Goal: Transaction & Acquisition: Subscribe to service/newsletter

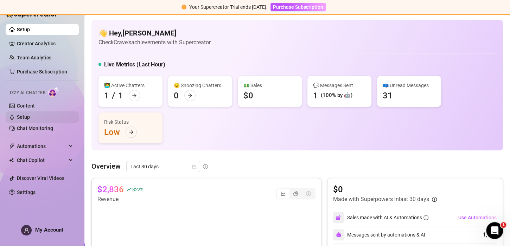
click at [30, 115] on link "Setup" at bounding box center [23, 117] width 13 height 6
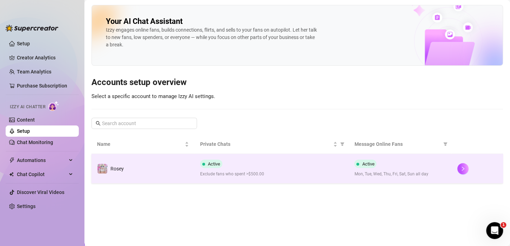
click at [277, 174] on span "Exclude fans who spent >$500.00" at bounding box center [271, 174] width 143 height 7
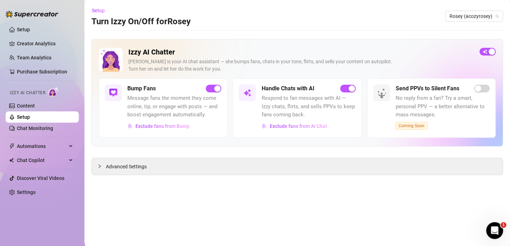
click at [30, 120] on link "Setup" at bounding box center [23, 117] width 13 height 6
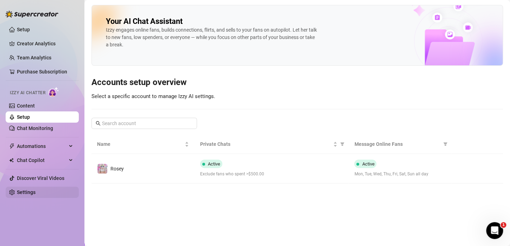
click at [36, 195] on link "Settings" at bounding box center [26, 193] width 19 height 6
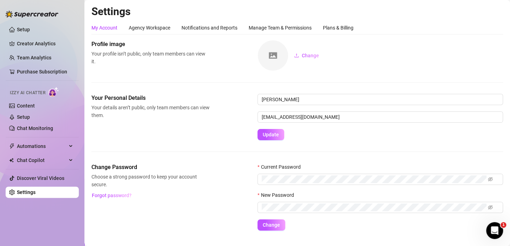
click at [36, 195] on link "Settings" at bounding box center [26, 193] width 19 height 6
click at [337, 22] on div "Plans & Billing" at bounding box center [338, 27] width 31 height 13
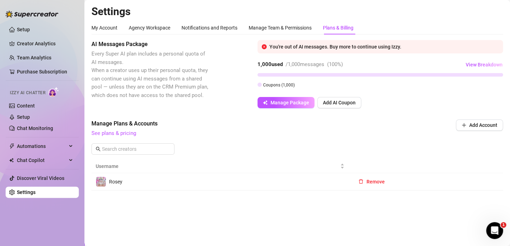
click at [490, 226] on div "Open Intercom Messenger" at bounding box center [494, 230] width 23 height 23
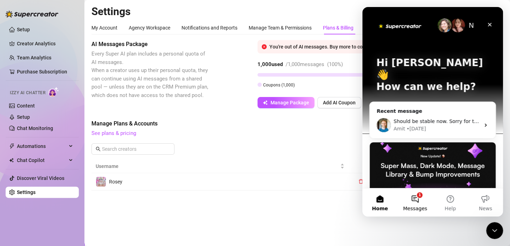
click at [407, 203] on button "1 Messages" at bounding box center [414, 203] width 35 height 28
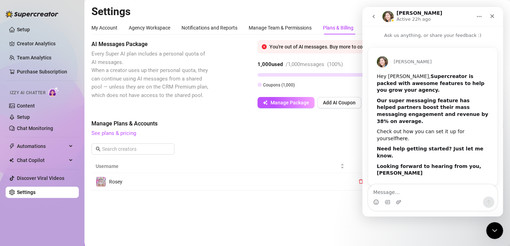
click at [408, 136] on link "here" at bounding box center [401, 139] width 11 height 6
click at [376, 17] on button "go back" at bounding box center [373, 16] width 13 height 13
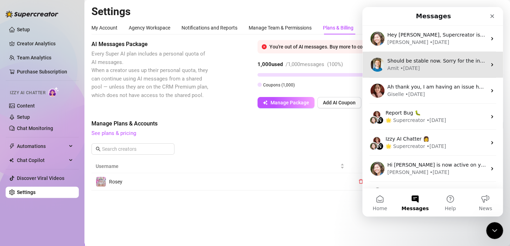
click at [433, 58] on span "Should be stable now. Sorry for the inconvenience ❤️" at bounding box center [452, 61] width 131 height 6
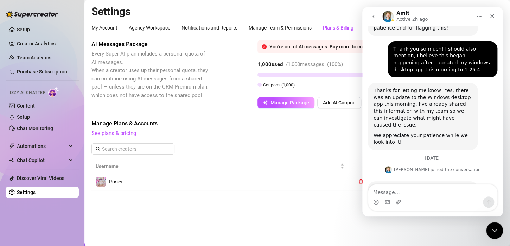
scroll to position [783, 0]
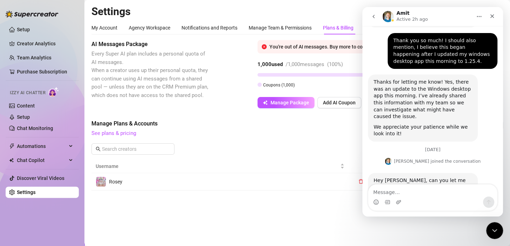
click at [376, 16] on icon "go back" at bounding box center [374, 17] width 6 height 6
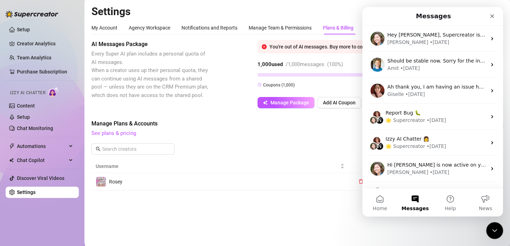
click at [323, 113] on div "AI Messages Package Every Super AI plan includes a personal quota of AI message…" at bounding box center [296, 115] width 411 height 151
drag, startPoint x: 685, startPoint y: 120, endPoint x: 488, endPoint y: 11, distance: 225.9
click at [488, 11] on div "Close" at bounding box center [492, 16] width 13 height 13
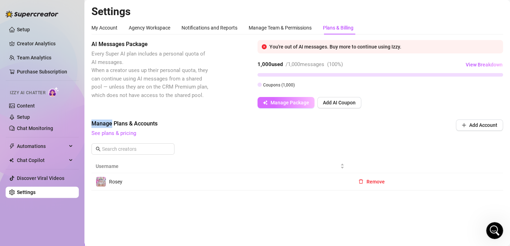
click at [292, 100] on span "Manage Package" at bounding box center [289, 103] width 39 height 6
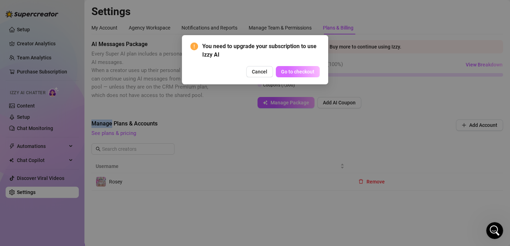
click at [294, 70] on span "Go to checkout" at bounding box center [297, 72] width 33 height 6
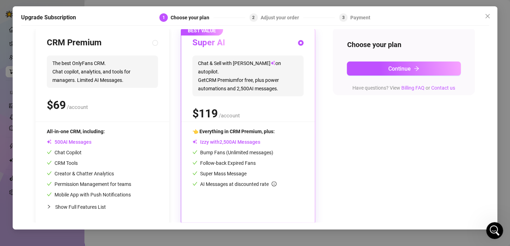
scroll to position [81, 0]
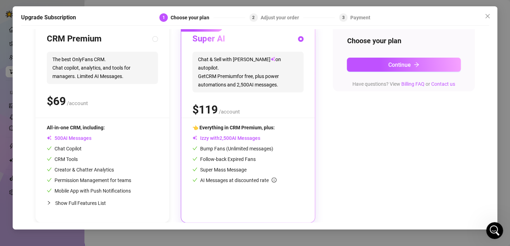
click at [87, 205] on span "Show Full Features List" at bounding box center [80, 203] width 51 height 6
radio input "true"
radio input "false"
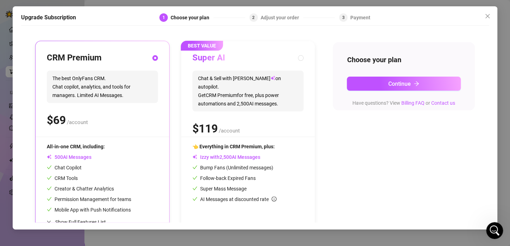
scroll to position [60, 0]
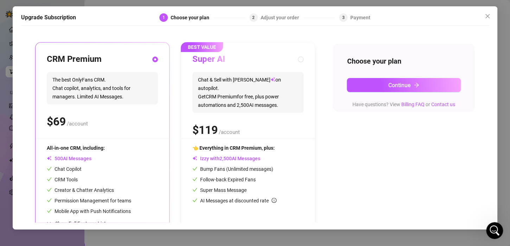
click at [250, 109] on div "Super AI Chat & Sell with Izzy on autopilot. Get CRM Premium for free, plus pow…" at bounding box center [247, 96] width 111 height 84
radio input "false"
radio input "true"
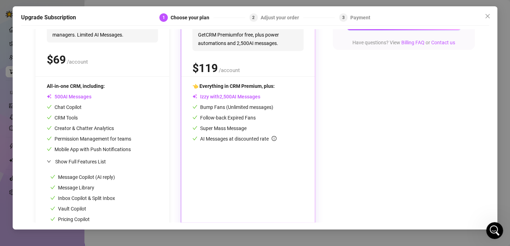
scroll to position [123, 0]
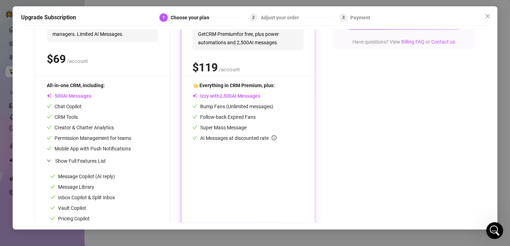
click at [233, 98] on span "0 1 2 3 4 5 6 7 8 9 , 0 1 2 3 4 5 6 7 8 9 0 1 2 3 4 5 6 7 8 9 0 1 2 3 4 5 6 7 8…" at bounding box center [225, 95] width 17 height 7
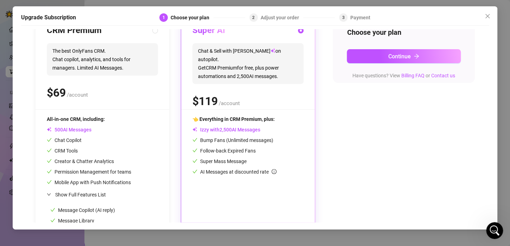
scroll to position [90, 0]
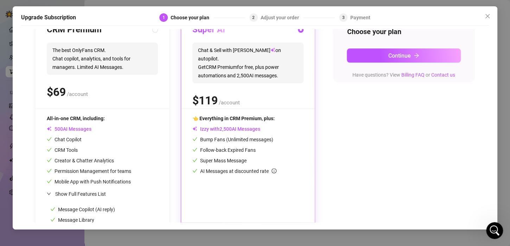
click at [112, 92] on div "$ /account" at bounding box center [102, 92] width 111 height 18
radio input "true"
radio input "false"
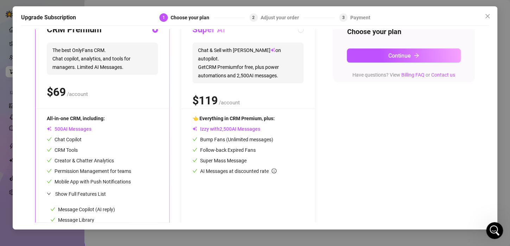
scroll to position [0, 0]
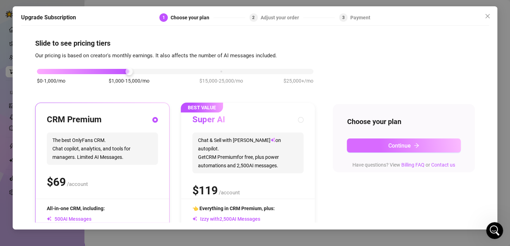
click at [388, 147] on span "Continue" at bounding box center [399, 145] width 23 height 7
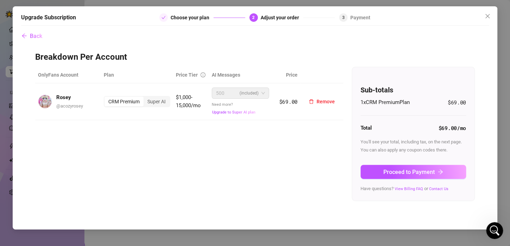
click at [247, 94] on span "(included)" at bounding box center [249, 93] width 19 height 11
click at [246, 112] on span "Upgrade to Super AI plan" at bounding box center [233, 112] width 43 height 5
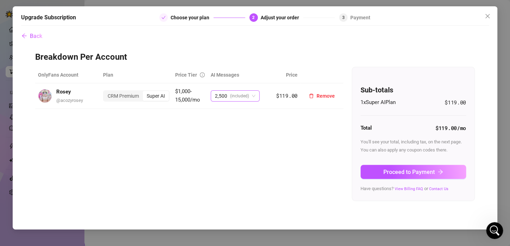
click at [246, 98] on span "(included)" at bounding box center [239, 96] width 19 height 11
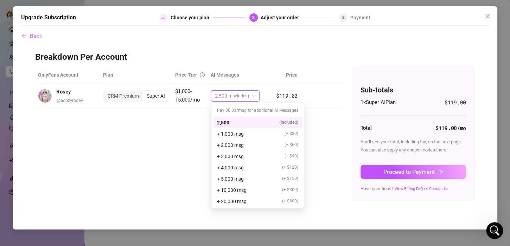
click at [313, 121] on div "OnlyFans Account Plan Price Tier AI Messages Price Rosey @ acozyrosey CRM Premi…" at bounding box center [255, 134] width 440 height 134
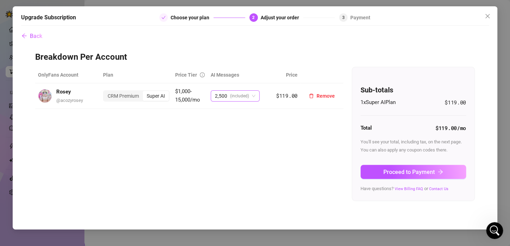
click at [235, 96] on span "(included)" at bounding box center [239, 96] width 19 height 11
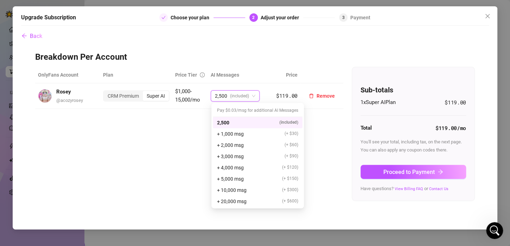
click at [235, 96] on span "(included)" at bounding box center [239, 96] width 19 height 11
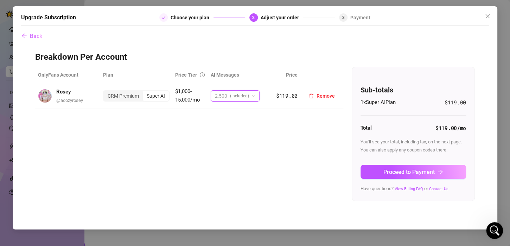
click at [251, 97] on span "2,500 (included)" at bounding box center [235, 96] width 40 height 11
click at [252, 96] on span "2,500 (included)" at bounding box center [235, 96] width 40 height 11
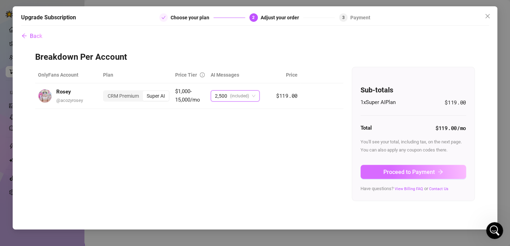
click at [396, 170] on span "Proceed to Payment" at bounding box center [408, 172] width 51 height 7
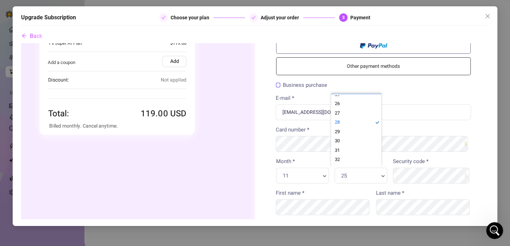
scroll to position [1, 2]
click at [402, 165] on div "Security code *" at bounding box center [431, 170] width 83 height 26
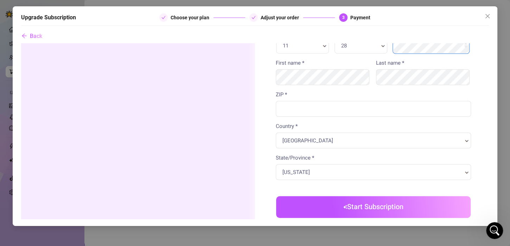
scroll to position [170, 0]
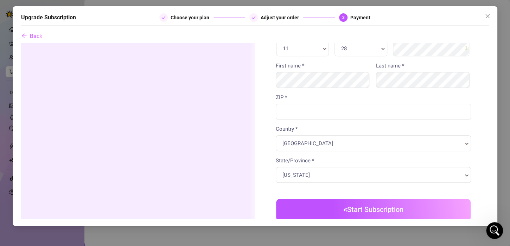
click at [295, 69] on label "First name *" at bounding box center [290, 66] width 28 height 8
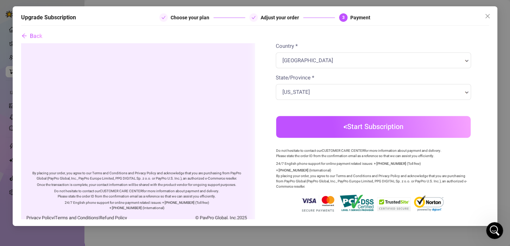
scroll to position [253, 0]
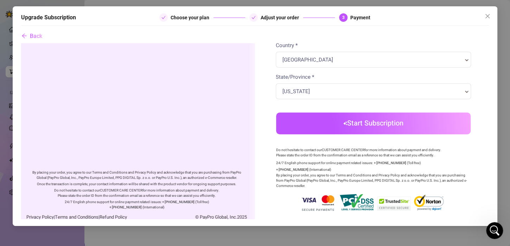
type input "76210"
click at [331, 124] on body "Order summary" at bounding box center [255, 11] width 468 height 442
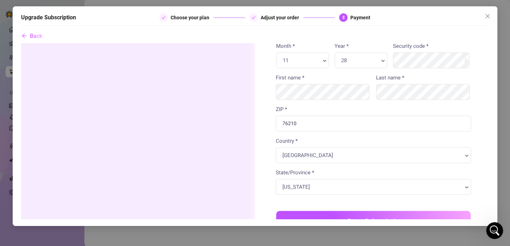
scroll to position [245, 0]
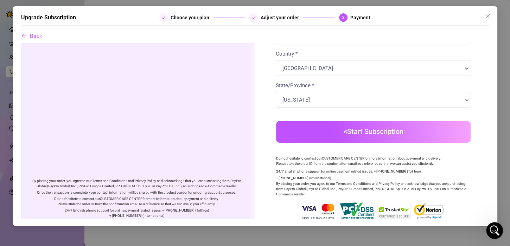
click at [336, 134] on button "Start Subscription" at bounding box center [373, 132] width 194 height 22
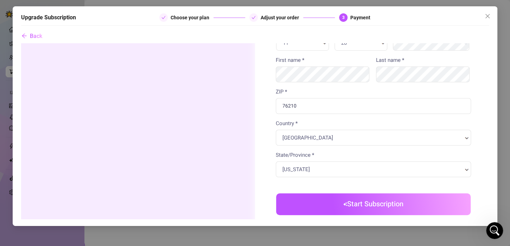
scroll to position [176, 0]
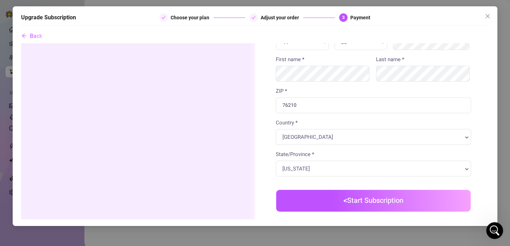
click at [350, 195] on button "Start Subscription" at bounding box center [373, 201] width 194 height 22
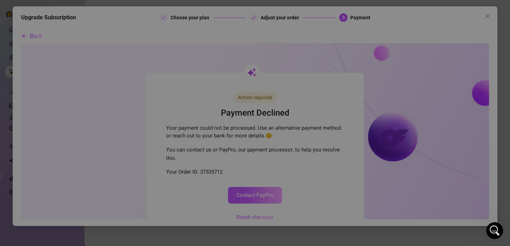
scroll to position [0, 0]
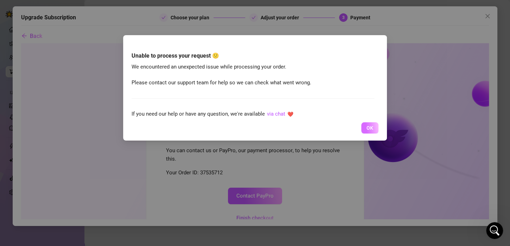
click at [371, 129] on span "OK" at bounding box center [369, 128] width 7 height 6
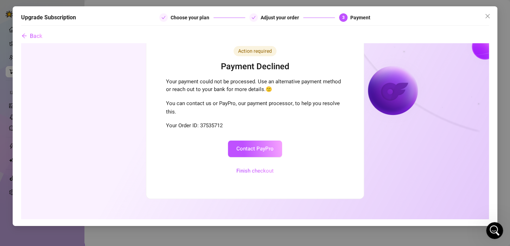
scroll to position [48, 0]
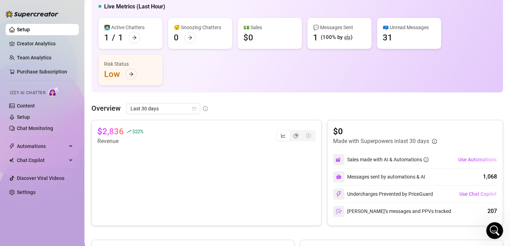
scroll to position [44, 0]
click at [30, 191] on link "Settings" at bounding box center [26, 193] width 19 height 6
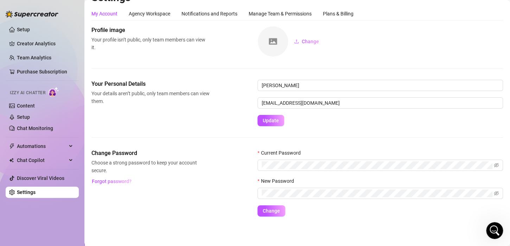
scroll to position [14, 0]
click at [344, 20] on div "My Account Agency Workspace Notifications and Reports Manage Team & Permissions…" at bounding box center [296, 112] width 411 height 210
click at [344, 13] on div "Plans & Billing" at bounding box center [338, 14] width 31 height 8
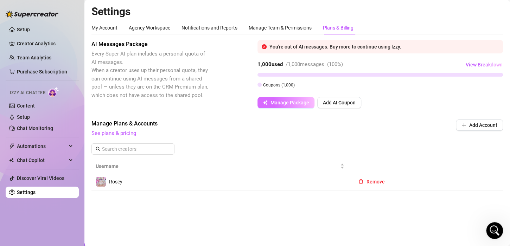
click at [296, 104] on span "Manage Package" at bounding box center [289, 103] width 39 height 6
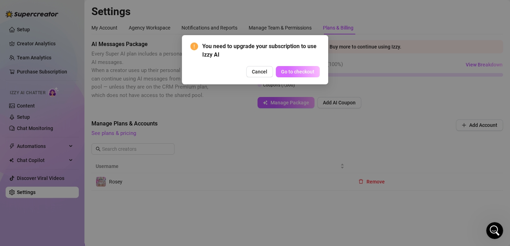
click at [295, 75] on button "Go to checkout" at bounding box center [298, 71] width 44 height 11
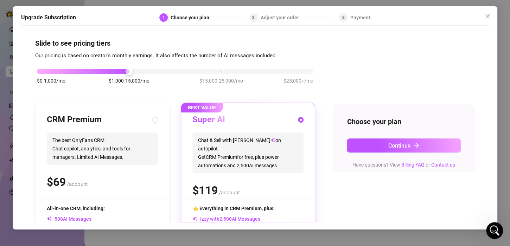
scroll to position [81, 0]
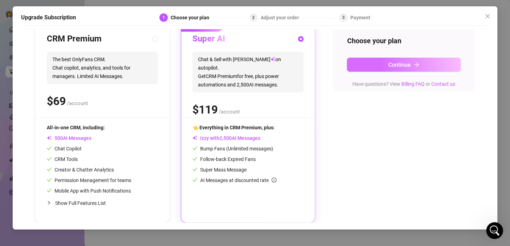
click at [362, 65] on button "Continue" at bounding box center [404, 65] width 114 height 14
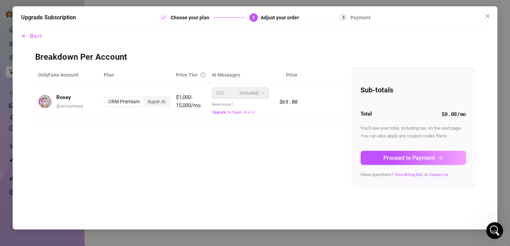
scroll to position [0, 0]
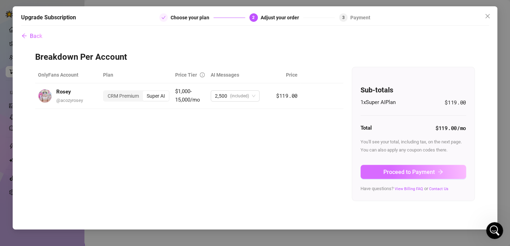
click at [411, 175] on span "Proceed to Payment" at bounding box center [408, 172] width 51 height 7
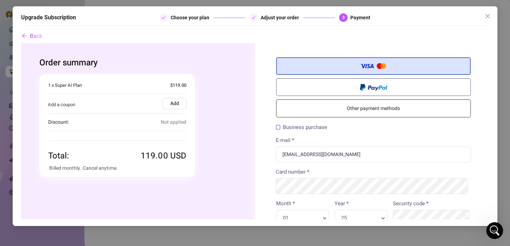
click at [382, 114] on link "Other payment methods" at bounding box center [373, 108] width 194 height 18
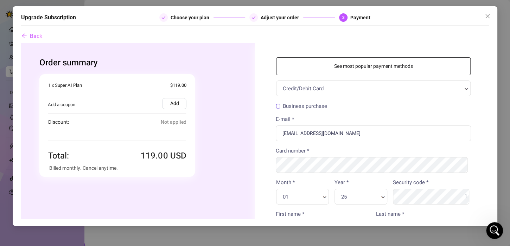
click at [362, 84] on div "Credit/Debit Card" at bounding box center [373, 88] width 194 height 16
click at [339, 66] on link "See most popular payment methods" at bounding box center [373, 66] width 194 height 18
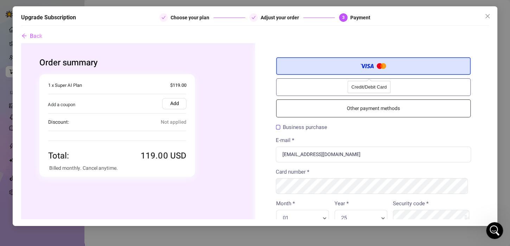
click at [343, 70] on label "Credit/Debit Card" at bounding box center [373, 66] width 194 height 18
click at [21, 43] on input "Credit/Debit Card" at bounding box center [21, 43] width 0 height 0
click at [343, 70] on label "Credit/Debit Card" at bounding box center [373, 66] width 194 height 18
click at [21, 43] on input "Credit/Debit Card" at bounding box center [21, 43] width 0 height 0
click at [343, 70] on label "Credit/Debit Card" at bounding box center [373, 66] width 194 height 18
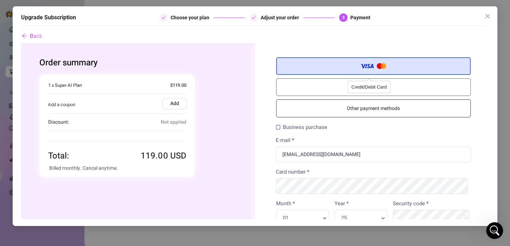
click at [21, 43] on input "Credit/Debit Card" at bounding box center [21, 43] width 0 height 0
click at [384, 108] on link "Other payment methods" at bounding box center [373, 108] width 194 height 18
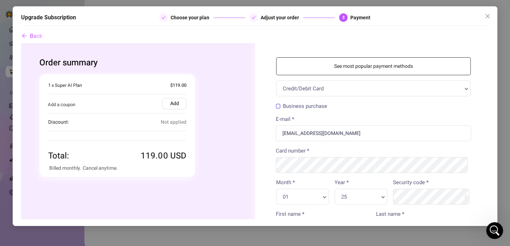
click at [315, 84] on div "Credit/Debit Card" at bounding box center [373, 88] width 194 height 16
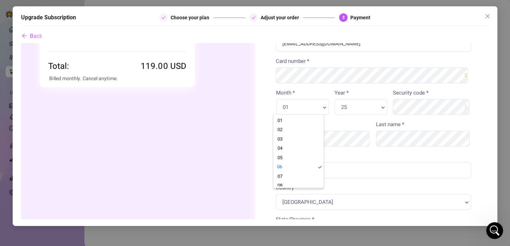
scroll to position [0, 2]
click at [351, 102] on div "25 Year * Year *" at bounding box center [360, 107] width 53 height 16
click at [293, 152] on div "ZIP *" at bounding box center [373, 165] width 195 height 26
click at [339, 178] on div "ZIP *" at bounding box center [373, 168] width 200 height 32
click at [337, 152] on div "ZIP *" at bounding box center [373, 165] width 195 height 26
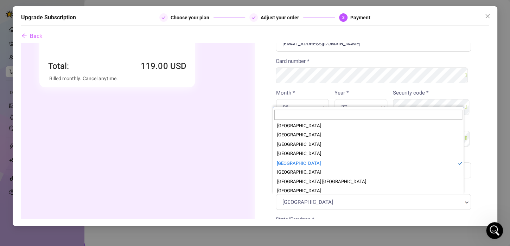
scroll to position [2022, 0]
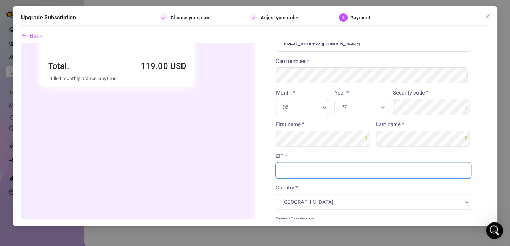
click at [296, 165] on input "ZIP *" at bounding box center [373, 170] width 195 height 16
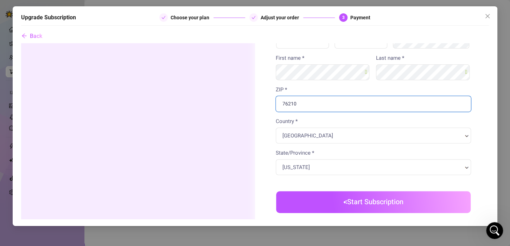
scroll to position [157, 0]
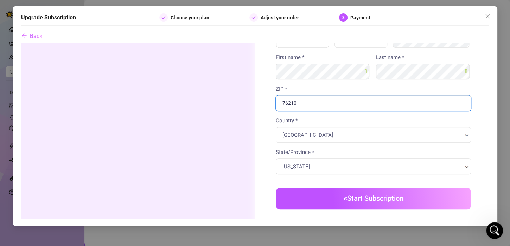
type input "76210"
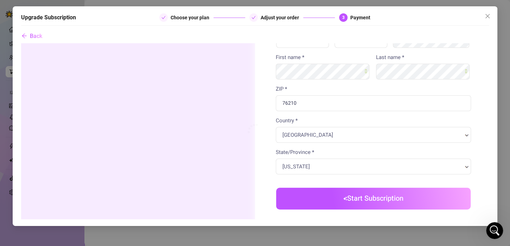
click at [341, 197] on body "Order summary You're buying" at bounding box center [255, 96] width 468 height 421
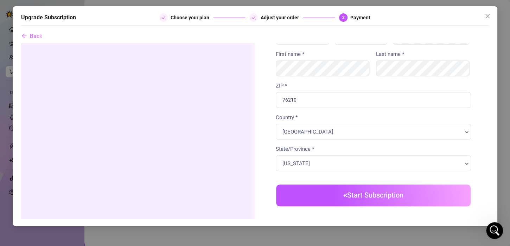
click at [322, 194] on button "Start Subscription" at bounding box center [373, 195] width 194 height 22
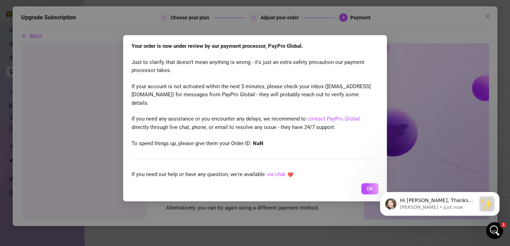
scroll to position [0, 0]
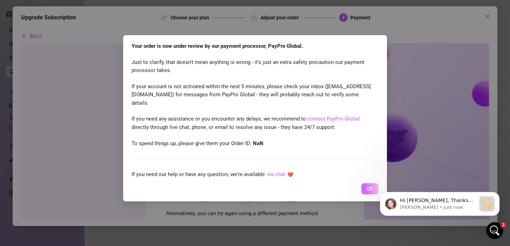
click at [364, 185] on button "OK" at bounding box center [369, 188] width 17 height 11
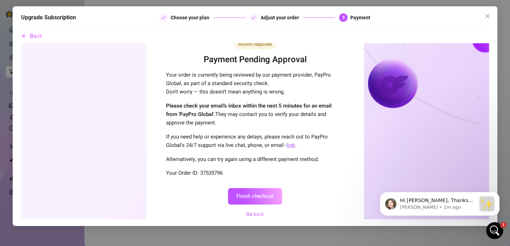
scroll to position [60, 0]
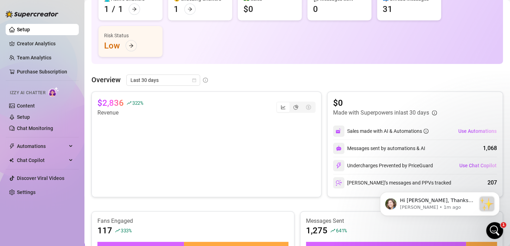
scroll to position [73, 0]
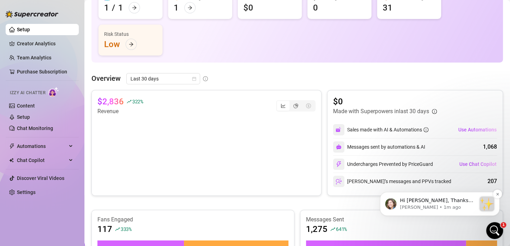
click at [450, 199] on p "Hi [PERSON_NAME], Thanks for purchasing Supercreator! :sparkles: Your order is …" at bounding box center [438, 200] width 76 height 7
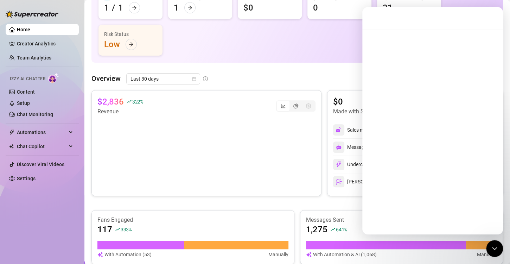
scroll to position [0, 0]
click at [315, 222] on article "Messages Sent" at bounding box center [401, 220] width 191 height 8
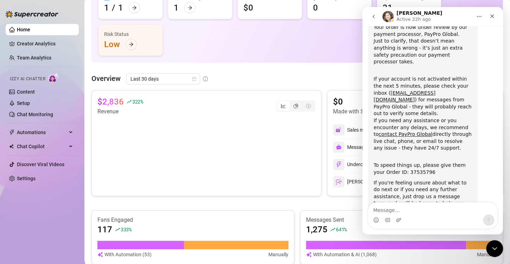
scroll to position [84, 0]
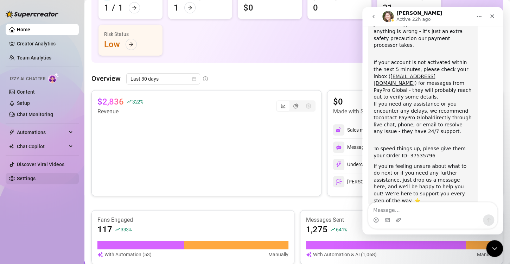
click at [32, 179] on link "Settings" at bounding box center [26, 179] width 19 height 6
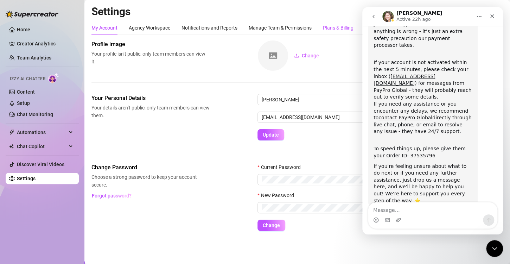
click at [331, 30] on div "Plans & Billing" at bounding box center [338, 28] width 31 height 8
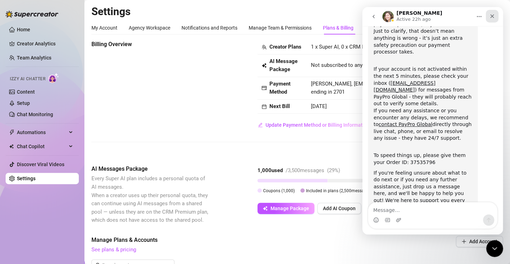
scroll to position [84, 0]
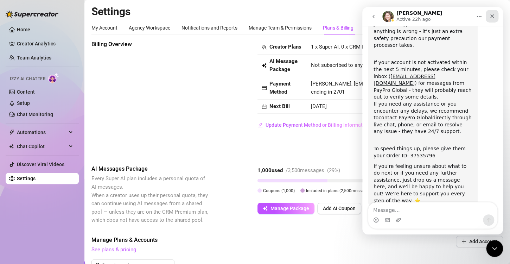
click at [492, 16] on icon "Close" at bounding box center [492, 16] width 4 height 4
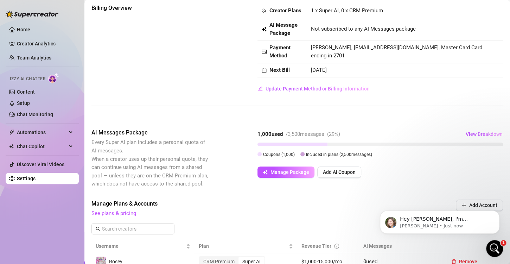
scroll to position [38, 0]
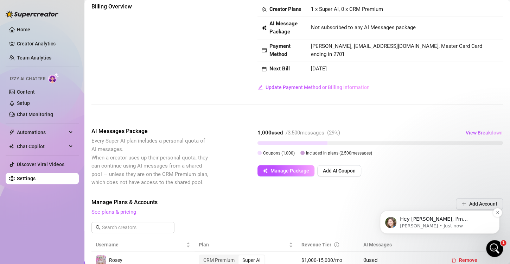
click at [429, 218] on p "Hey [PERSON_NAME], I'm [PERSON_NAME], your go-to person for anything you may ne…" at bounding box center [445, 219] width 91 height 7
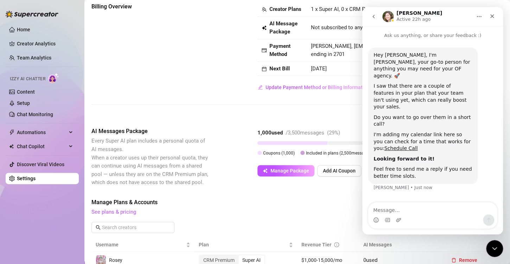
click at [293, 215] on div "Manage Plans & Accounts See plans & pricing" at bounding box center [249, 207] width 317 height 18
click at [496, 10] on div "Close" at bounding box center [492, 16] width 13 height 13
